Goal: Information Seeking & Learning: Learn about a topic

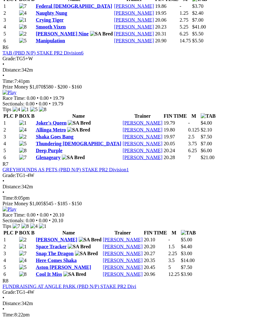
scroll to position [857, 0]
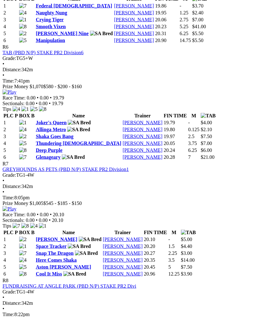
click at [16, 206] on img at bounding box center [10, 209] width 14 height 6
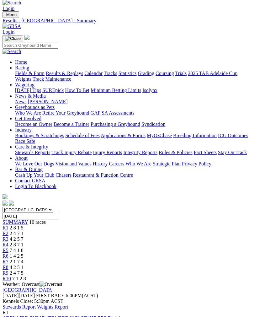
scroll to position [0, 0]
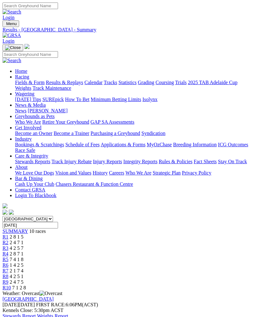
click at [11, 285] on span "R10" at bounding box center [7, 287] width 8 height 5
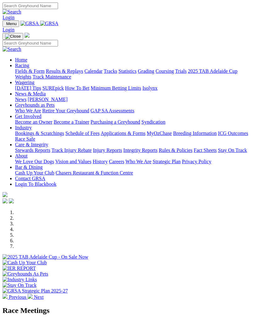
scroll to position [135, 0]
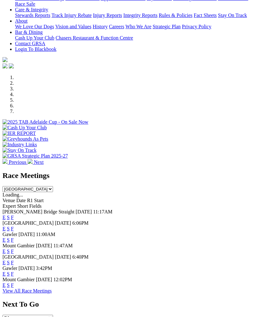
click at [14, 237] on link "F" at bounding box center [12, 239] width 3 height 5
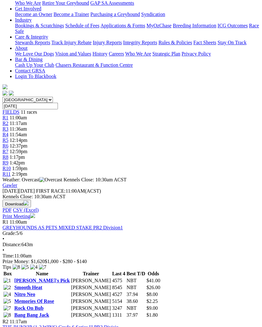
scroll to position [111, 0]
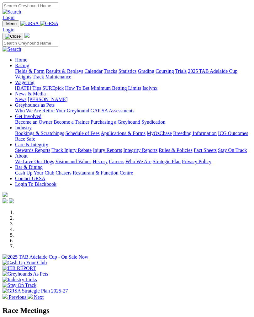
scroll to position [135, 0]
